Goal: Task Accomplishment & Management: Manage account settings

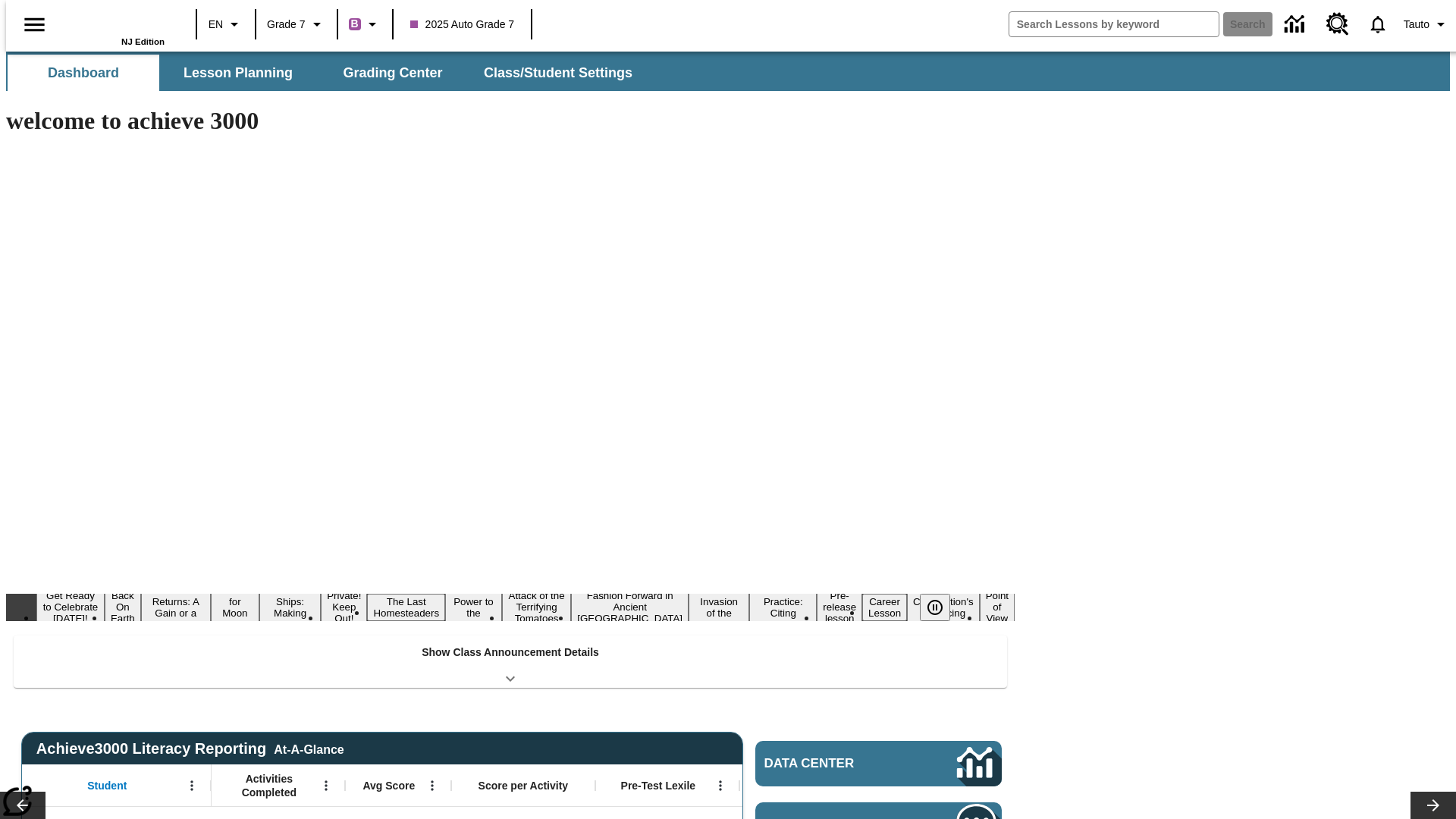
type input "-1"
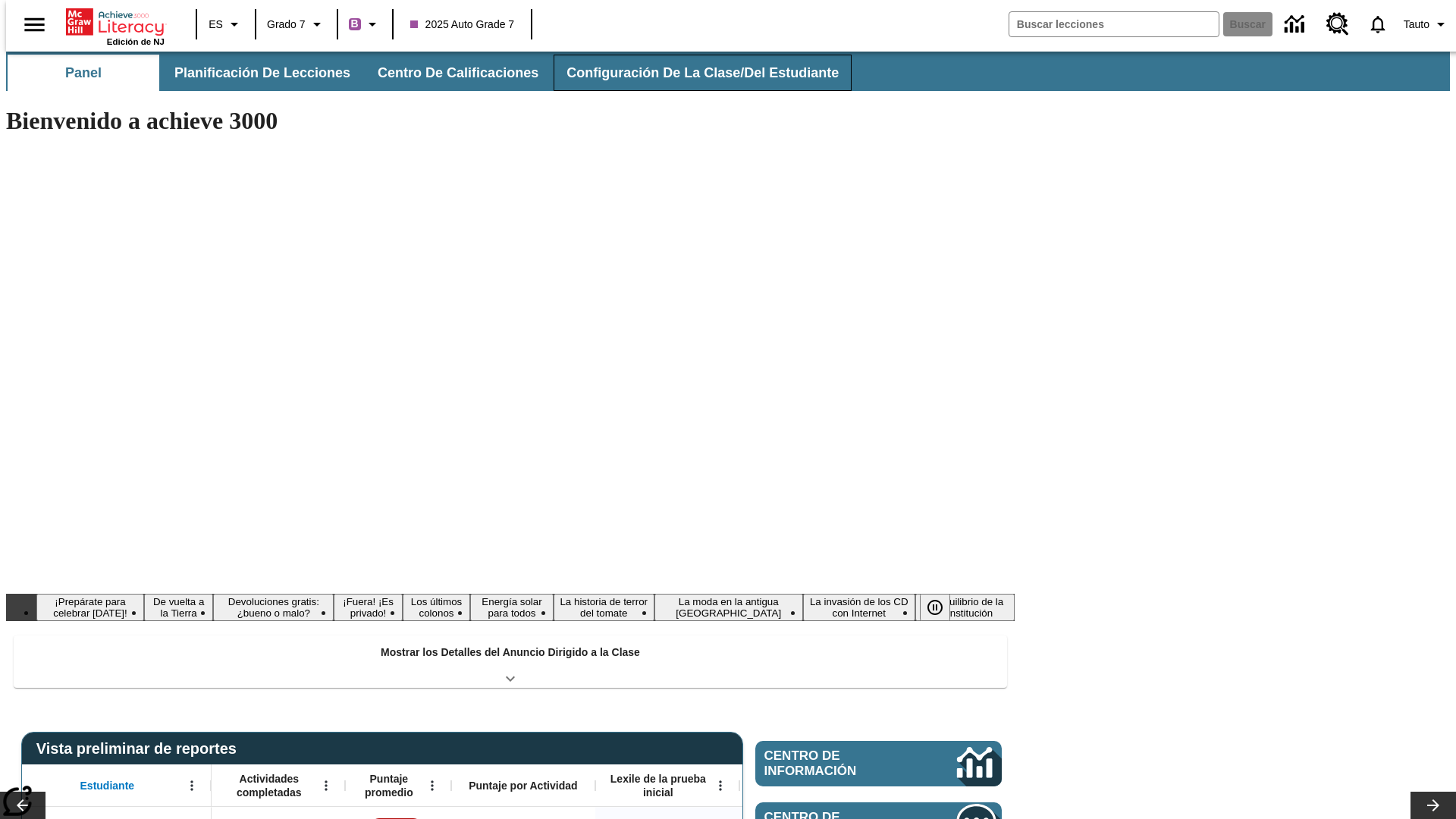
click at [686, 73] on span "Configuración de la clase/del estudiante" at bounding box center [703, 73] width 272 height 18
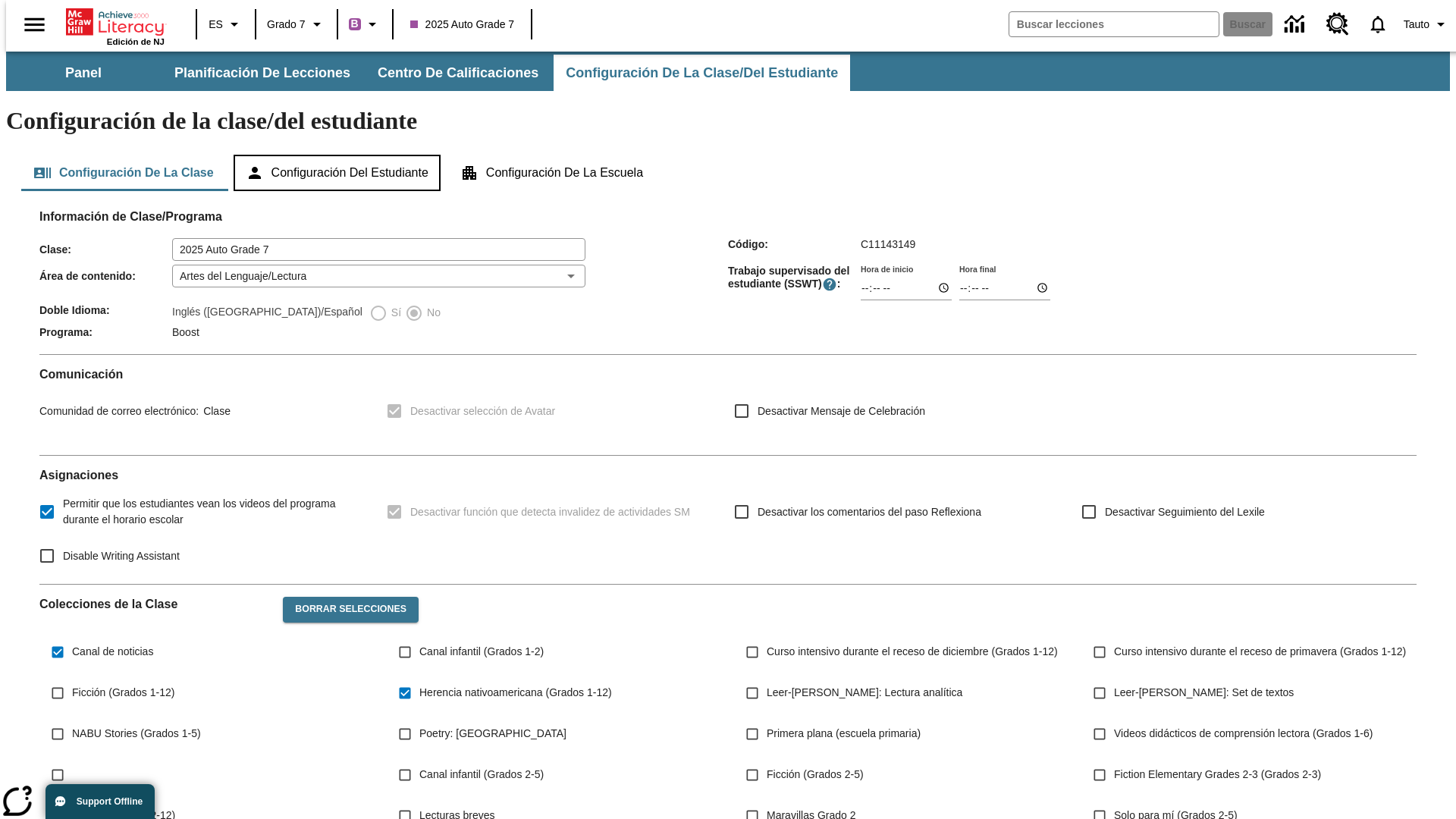
click at [339, 155] on button "Configuración del estudiante" at bounding box center [337, 173] width 207 height 37
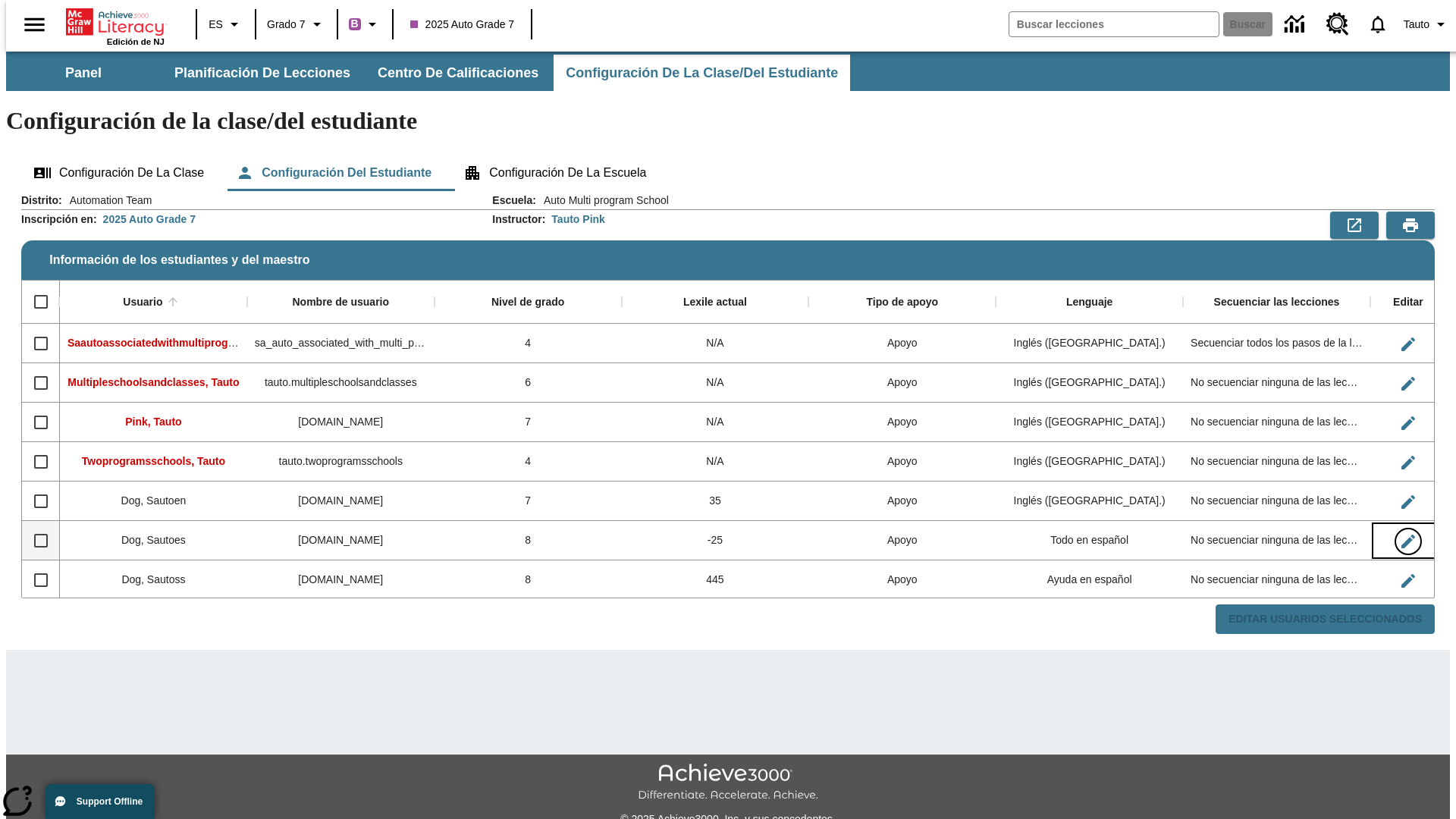
click at [1402, 535] on icon "Editar Usuario" at bounding box center [1408, 542] width 13 height 13
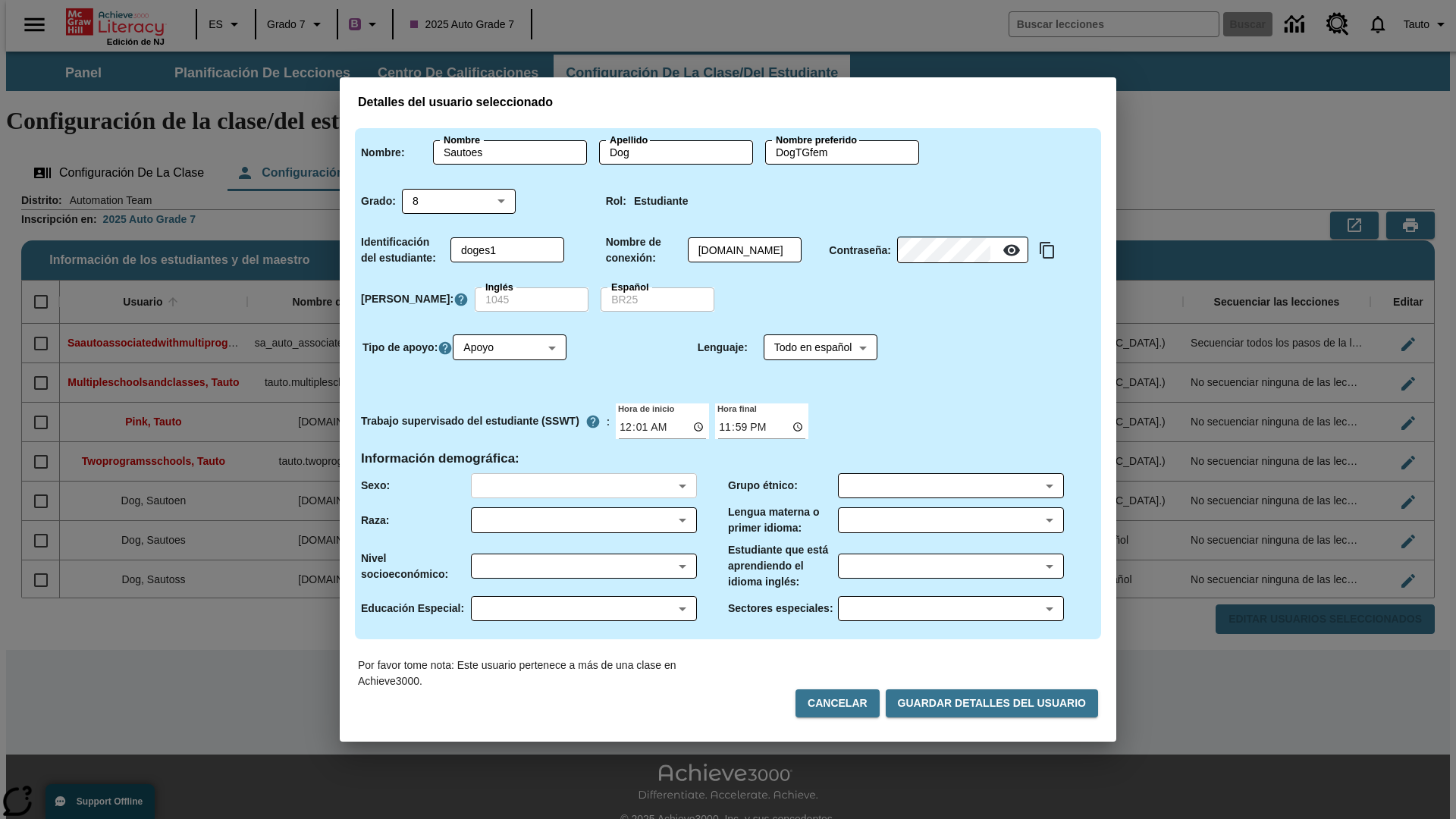
click at [583, 486] on body "Saltar al contenido principal Edición de NJ ES Grado 7 B 2025 Auto Grade 7 Busc…" at bounding box center [728, 452] width 1444 height 801
click at [583, 520] on body "Saltar al contenido principal Edición de NJ ES Grado 7 B 2025 Auto Grade 7 Busc…" at bounding box center [728, 452] width 1444 height 801
click at [583, 566] on body "Saltar al contenido principal Edición de NJ ES Grado 7 B 2025 Auto Grade 7 Busc…" at bounding box center [728, 452] width 1444 height 801
click at [583, 608] on body "Saltar al contenido principal Edición de NJ ES Grado 7 B 2025 Auto Grade 7 Busc…" at bounding box center [728, 452] width 1444 height 801
click at [950, 486] on body "Saltar al contenido principal Edición de NJ ES Grado 7 B 2025 Auto Grade 7 Busc…" at bounding box center [728, 452] width 1444 height 801
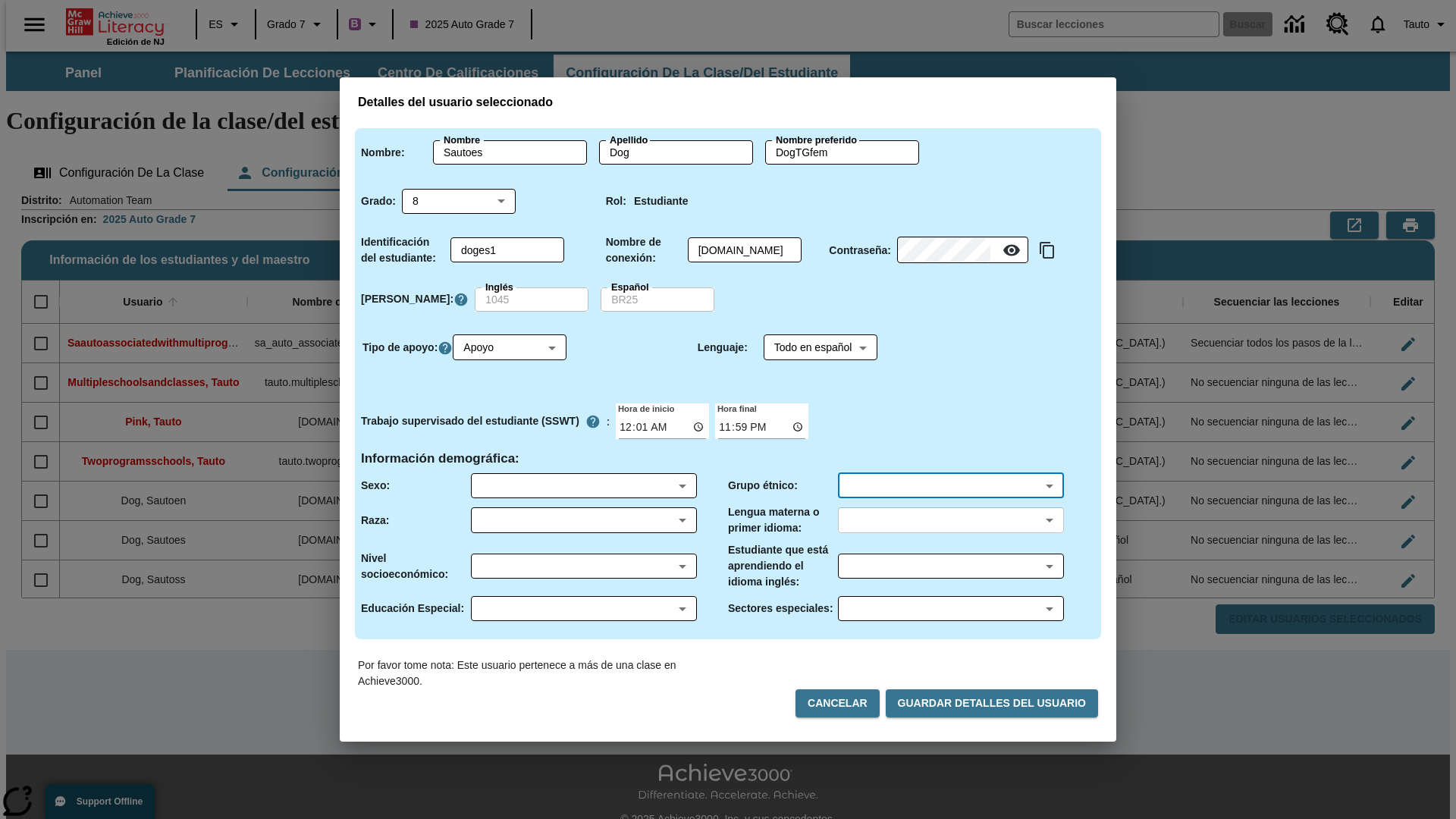
click at [950, 520] on body "Saltar al contenido principal Edición de NJ ES Grado 7 B 2025 Auto Grade 7 Busc…" at bounding box center [728, 452] width 1444 height 801
click at [950, 566] on body "Saltar al contenido principal Edición de NJ ES Grado 7 B 2025 Auto Grade 7 Busc…" at bounding box center [728, 452] width 1444 height 801
click at [950, 608] on body "Saltar al contenido principal Edición de NJ ES Grado 7 B 2025 Auto Grade 7 Busc…" at bounding box center [728, 452] width 1444 height 801
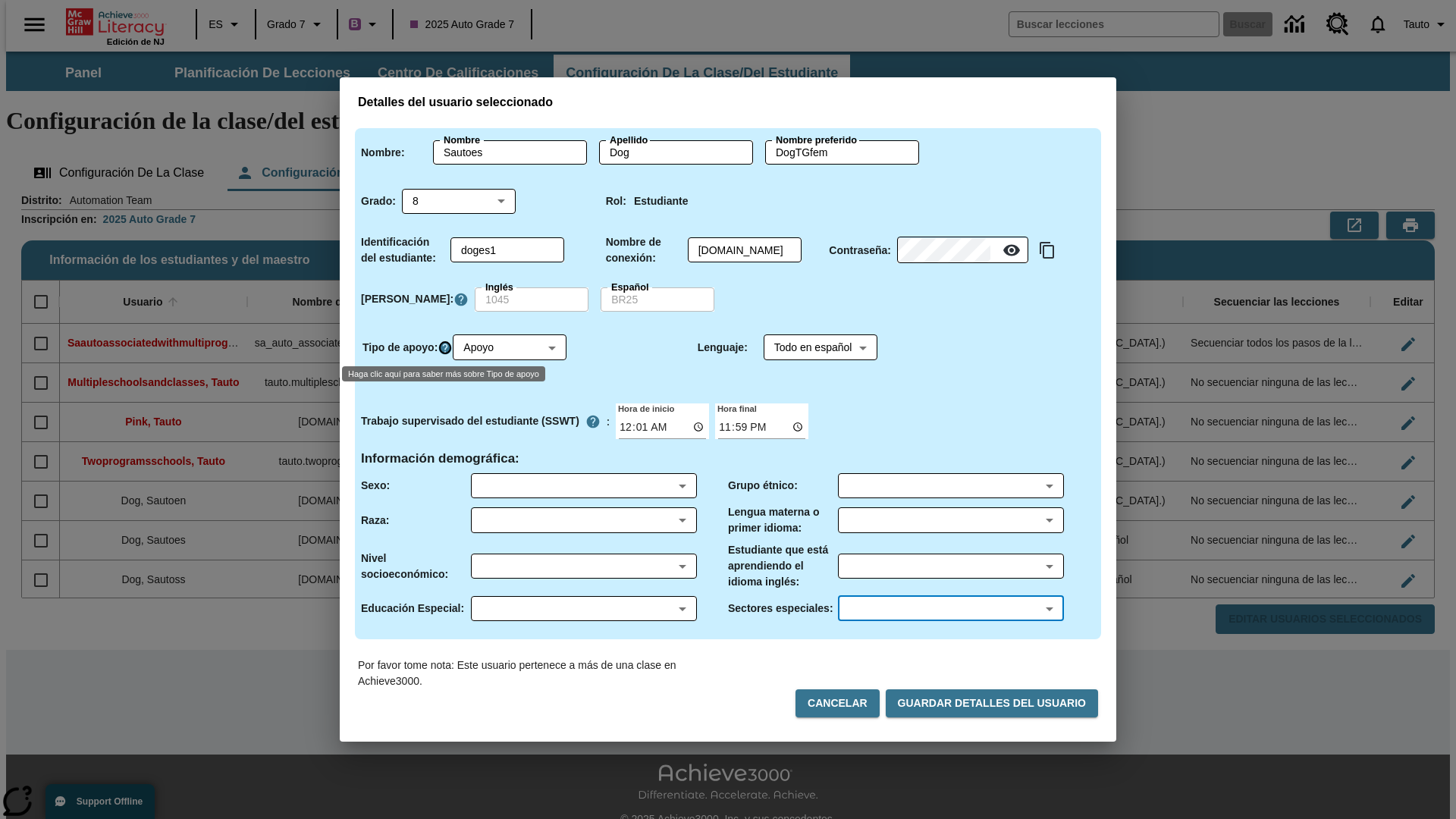
click at [447, 348] on icon "Haga clic aquí para saber más sobre Tipo de apoyo" at bounding box center [445, 348] width 15 height 15
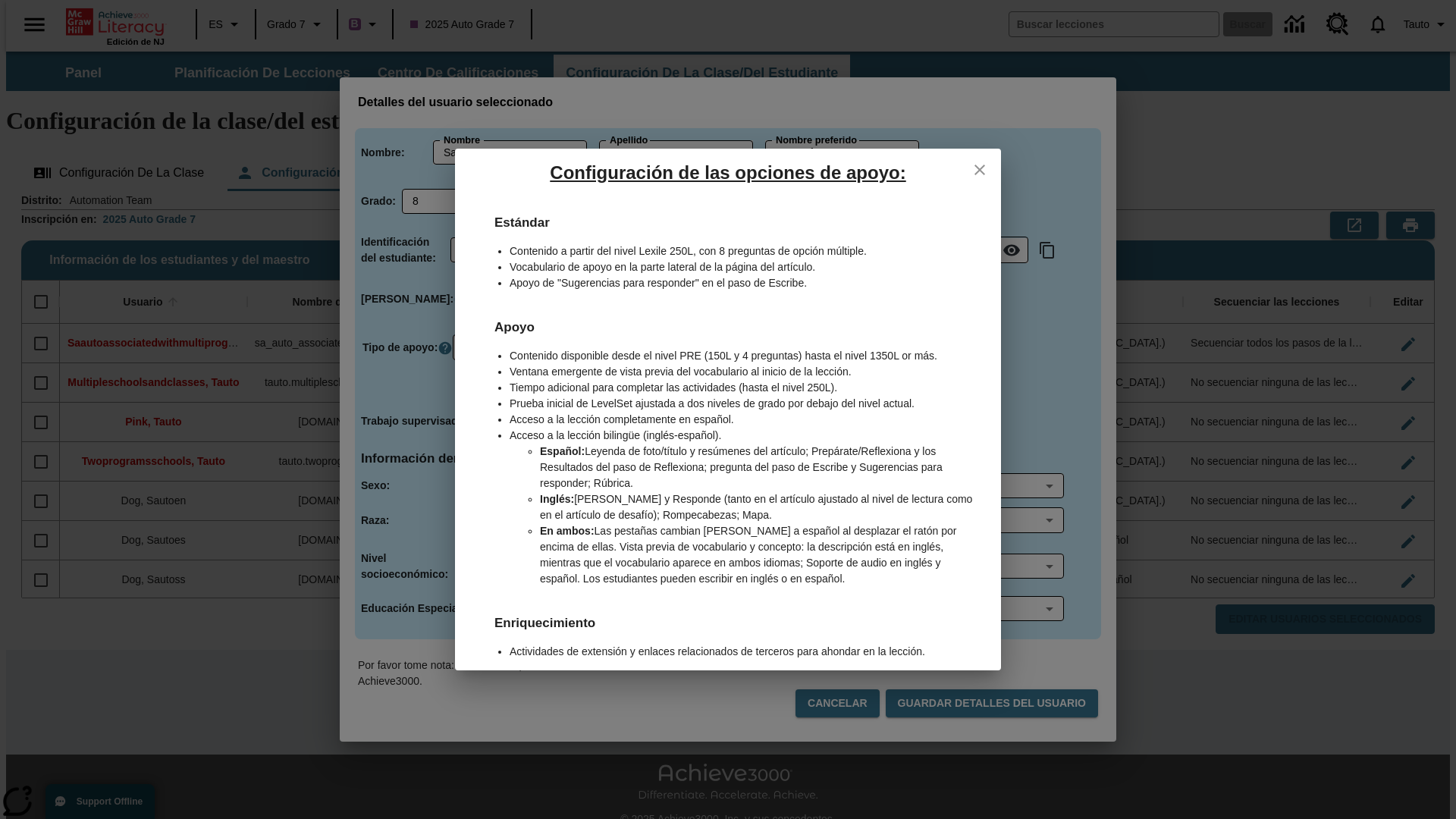
click at [980, 169] on icon "close" at bounding box center [980, 170] width 11 height 11
